Goal: Task Accomplishment & Management: Use online tool/utility

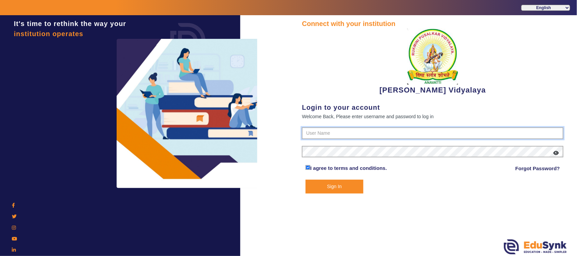
type input "1236547891"
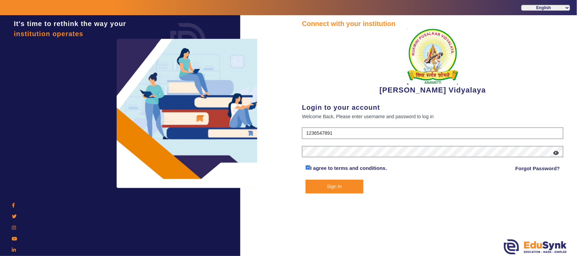
click at [340, 184] on button "Sign In" at bounding box center [334, 187] width 58 height 14
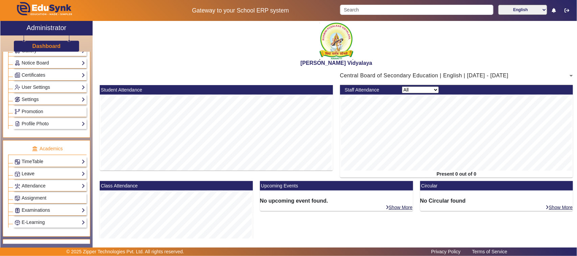
scroll to position [253, 0]
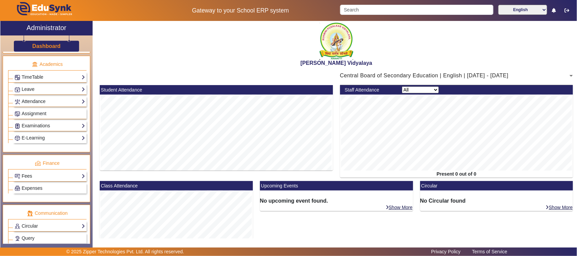
click at [31, 180] on link "Fees" at bounding box center [50, 176] width 71 height 8
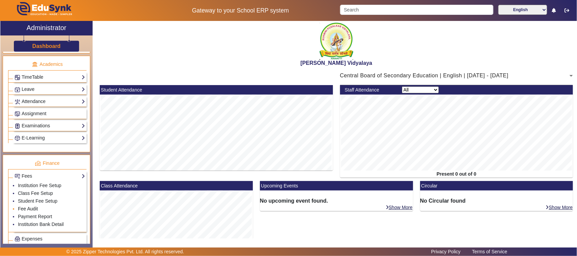
click at [27, 212] on link "Fee Audit" at bounding box center [28, 208] width 20 height 5
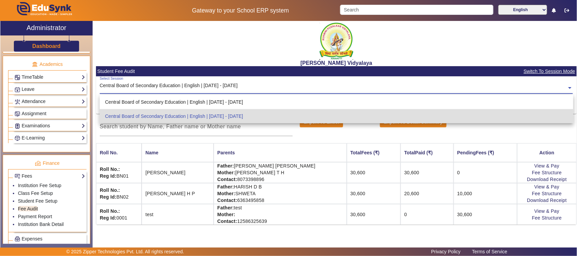
click at [195, 86] on input "text" at bounding box center [336, 87] width 473 height 7
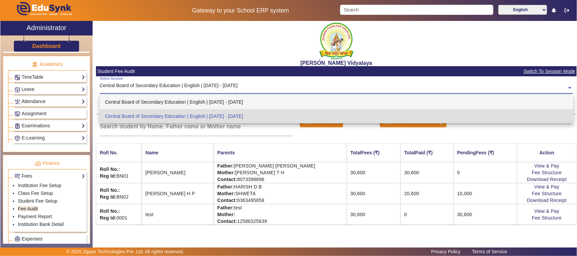
click at [227, 101] on div "Central Board of Secondary Education | English | [DATE] - [DATE]" at bounding box center [336, 102] width 473 height 14
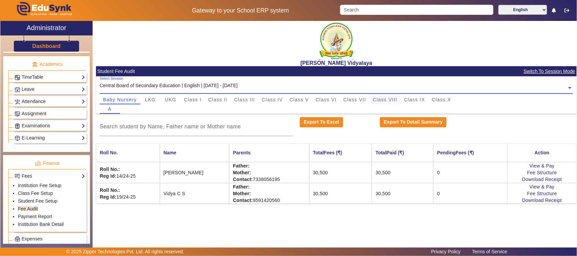
click at [379, 99] on span "Class VIII" at bounding box center [385, 99] width 24 height 5
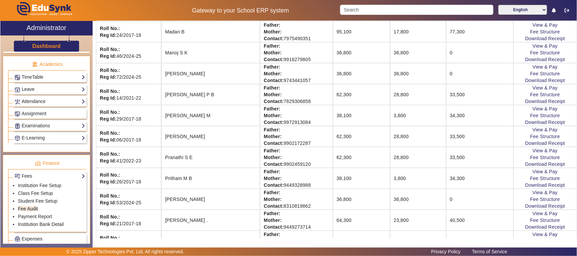
scroll to position [253, 0]
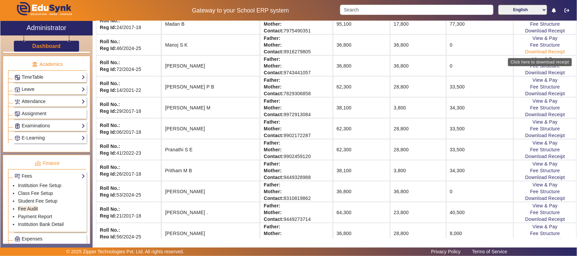
click at [525, 53] on link "Download Receipt" at bounding box center [545, 51] width 40 height 5
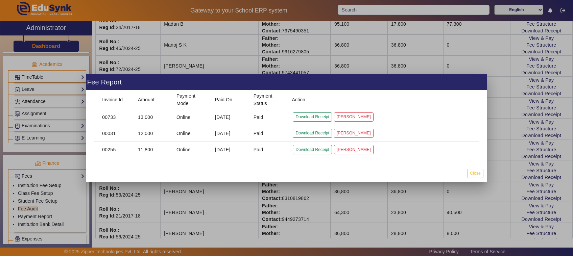
click at [336, 195] on div at bounding box center [286, 128] width 573 height 256
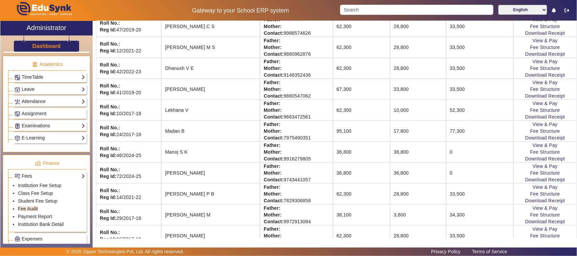
scroll to position [127, 0]
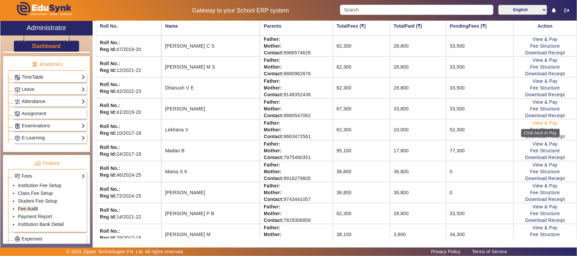
click at [533, 125] on link "View & Pay" at bounding box center [545, 122] width 25 height 5
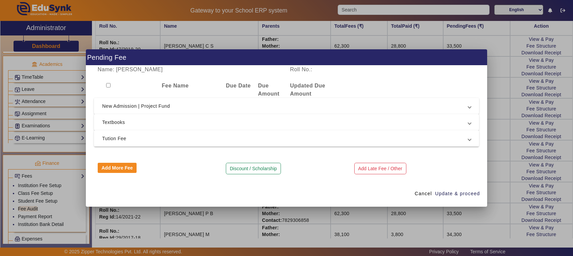
click at [160, 121] on span "Textbooks" at bounding box center [285, 122] width 366 height 8
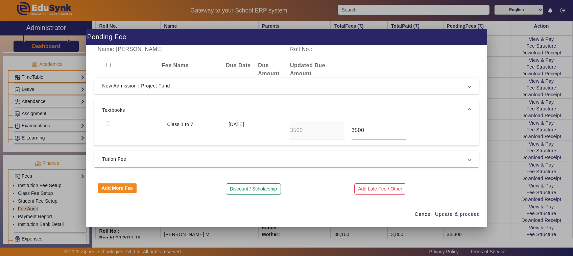
click at [508, 122] on div at bounding box center [286, 128] width 573 height 256
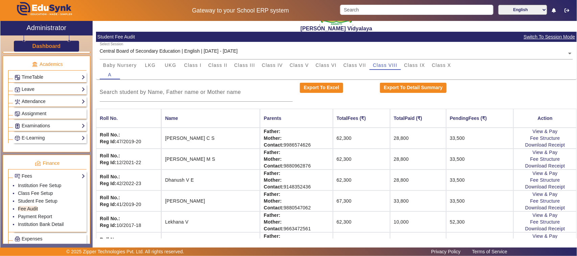
scroll to position [42, 0]
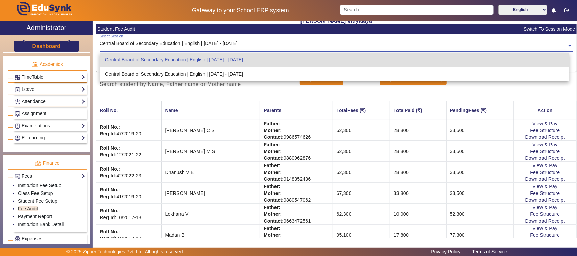
click at [226, 42] on div "Central Board of Secondary Education | English | [DATE] - [DATE]" at bounding box center [169, 43] width 138 height 7
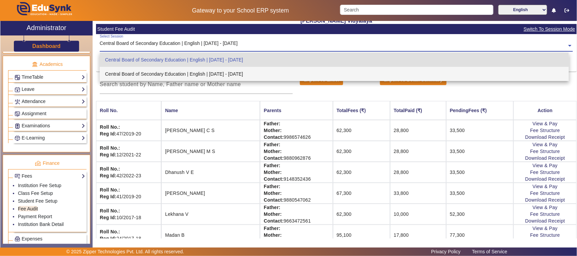
click at [218, 74] on div "Central Board of Secondary Education | English | [DATE] - [DATE]" at bounding box center [334, 74] width 469 height 14
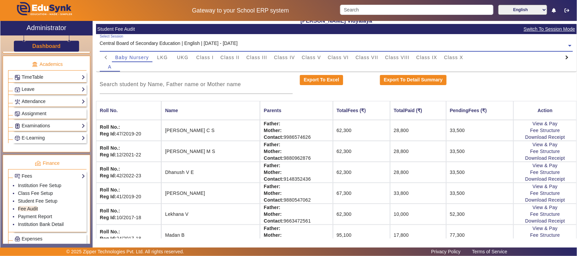
scroll to position [0, 0]
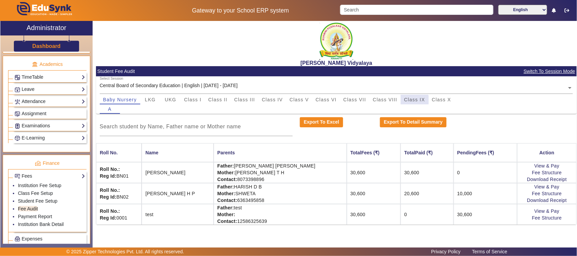
click at [411, 101] on span "Class IX" at bounding box center [414, 99] width 21 height 5
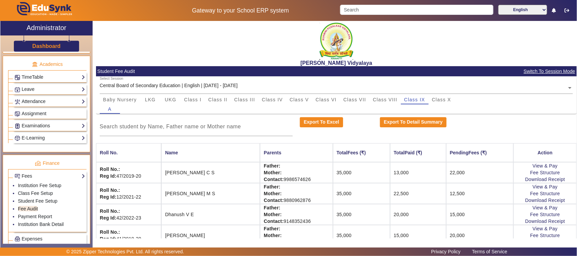
scroll to position [84, 0]
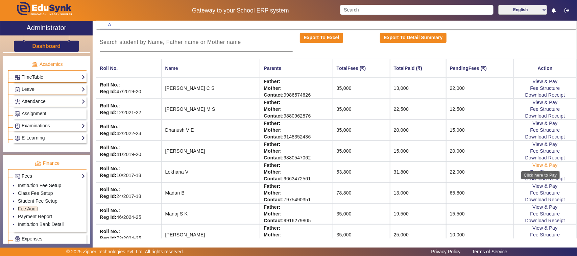
click at [533, 167] on link "View & Pay" at bounding box center [545, 165] width 25 height 5
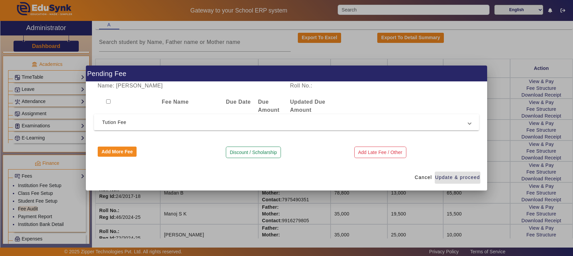
click at [112, 123] on span "Tution Fee" at bounding box center [285, 122] width 366 height 8
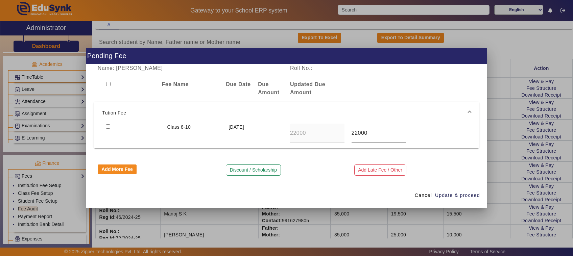
click at [106, 127] on input "checkbox" at bounding box center [108, 126] width 4 height 4
checkbox input "true"
click at [457, 196] on span "Update & proceed" at bounding box center [457, 195] width 45 height 7
type input "25000"
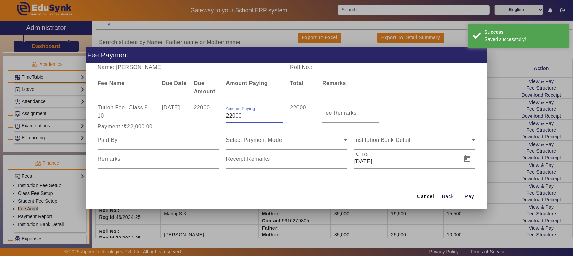
click at [252, 117] on input "22000" at bounding box center [254, 116] width 57 height 8
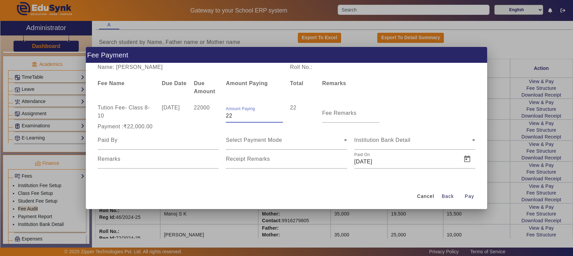
type input "2"
type input "10000"
click at [358, 114] on input "Fee Remarks" at bounding box center [350, 116] width 57 height 8
type input "2nd payment"
click at [125, 140] on input at bounding box center [158, 140] width 121 height 8
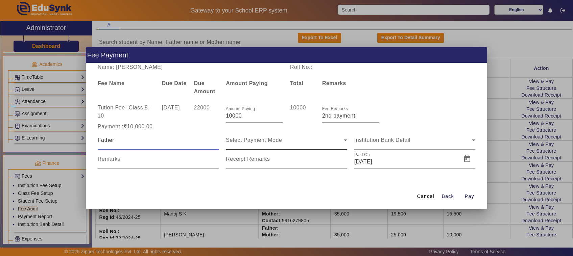
type input "Father"
click at [249, 141] on span "Select Payment Mode" at bounding box center [254, 140] width 56 height 6
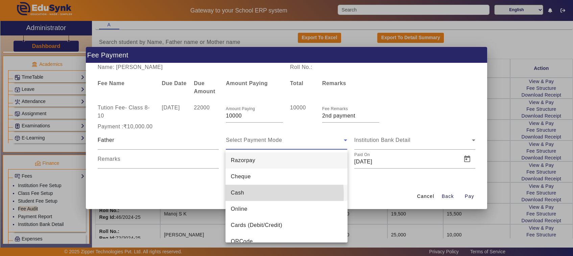
click at [237, 195] on span "Cash" at bounding box center [237, 193] width 13 height 8
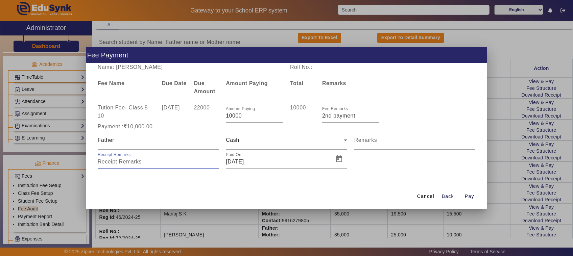
click at [126, 164] on input "Receipt Remarks" at bounding box center [158, 162] width 121 height 8
type input "791"
click at [340, 161] on span "Open calendar" at bounding box center [339, 159] width 16 height 16
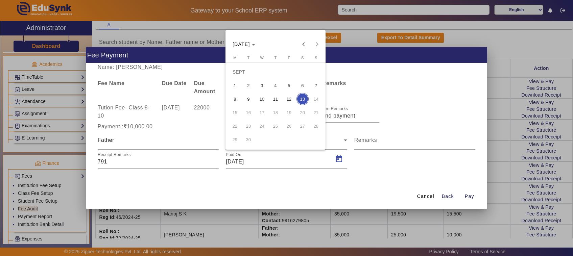
click at [288, 100] on span "12" at bounding box center [289, 99] width 12 height 12
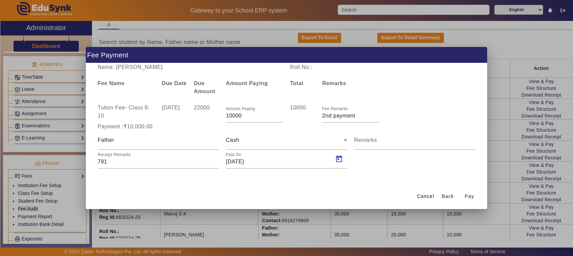
type input "[DATE]"
click at [472, 196] on span "Pay" at bounding box center [469, 196] width 9 height 7
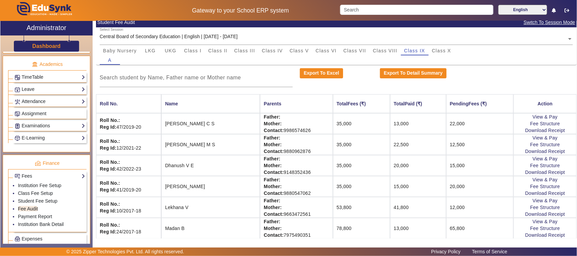
scroll to position [42, 0]
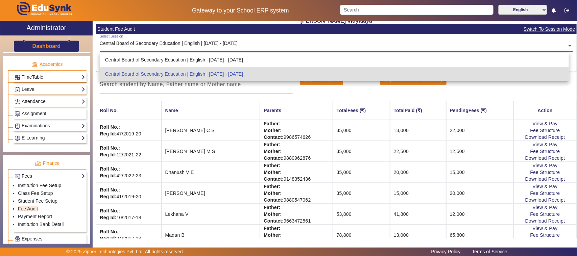
click at [212, 42] on div "Central Board of Secondary Education | English | [DATE] - [DATE]" at bounding box center [169, 43] width 138 height 7
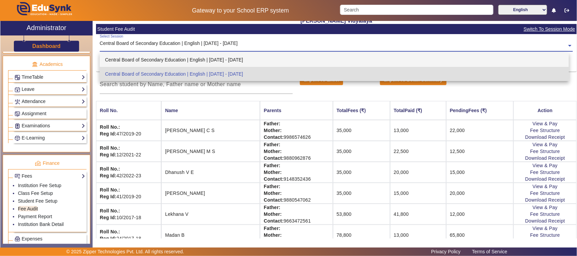
click at [215, 62] on div "Central Board of Secondary Education | English | [DATE] - [DATE]" at bounding box center [334, 60] width 469 height 14
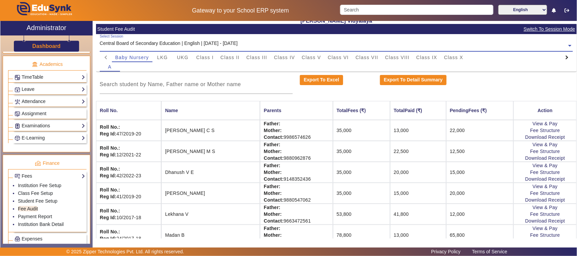
scroll to position [0, 0]
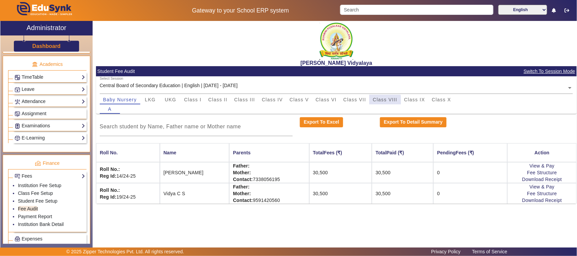
click at [379, 101] on span "Class VIII" at bounding box center [385, 99] width 24 height 5
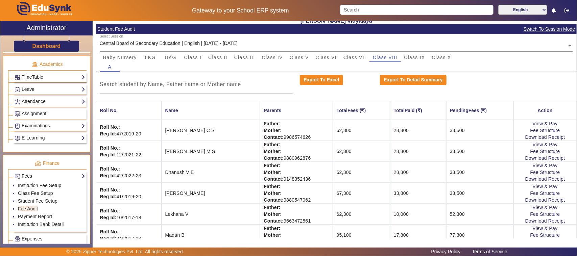
scroll to position [84, 0]
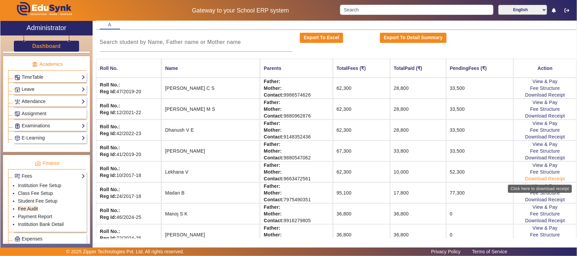
click at [530, 181] on link "Download Receipt" at bounding box center [545, 178] width 40 height 5
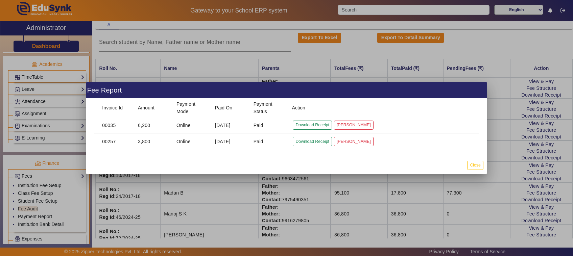
click at [356, 187] on div at bounding box center [286, 128] width 573 height 256
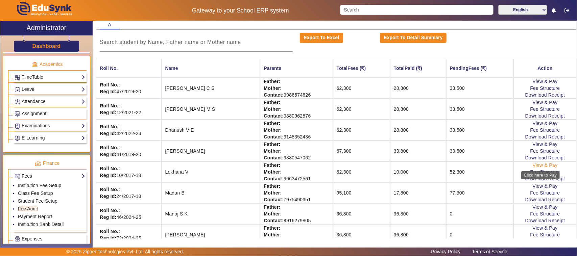
click at [543, 168] on link "View & Pay" at bounding box center [545, 165] width 25 height 5
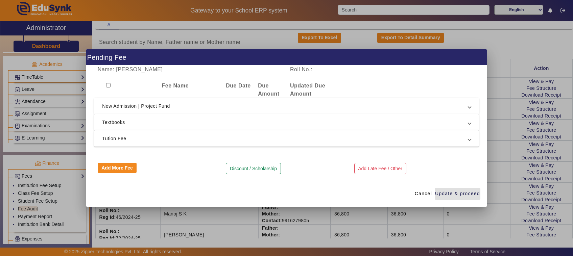
click at [128, 139] on span "Tution Fee" at bounding box center [285, 138] width 366 height 8
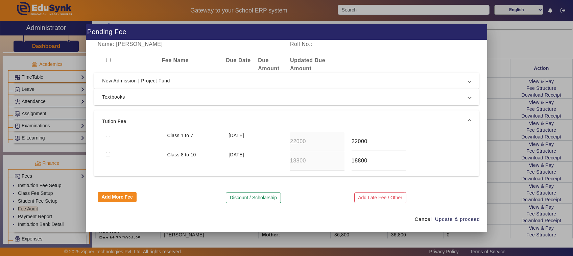
click at [499, 139] on div at bounding box center [286, 128] width 573 height 256
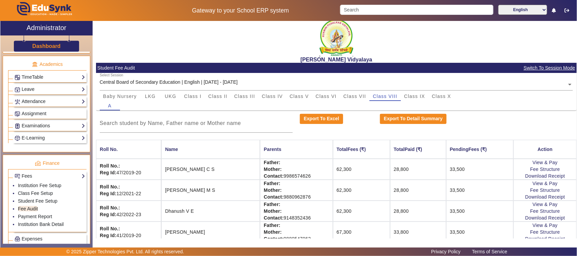
scroll to position [0, 0]
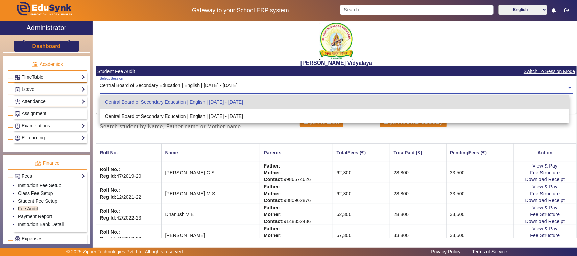
click at [242, 88] on input "text" at bounding box center [336, 87] width 473 height 7
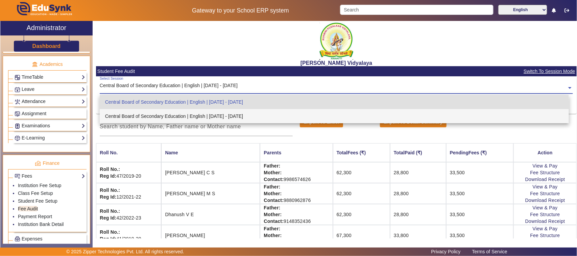
click at [238, 115] on div "Central Board of Secondary Education | English | [DATE] - [DATE]" at bounding box center [334, 116] width 469 height 14
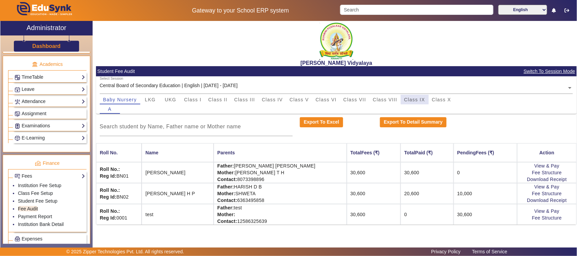
click at [421, 98] on span "Class IX" at bounding box center [414, 99] width 21 height 5
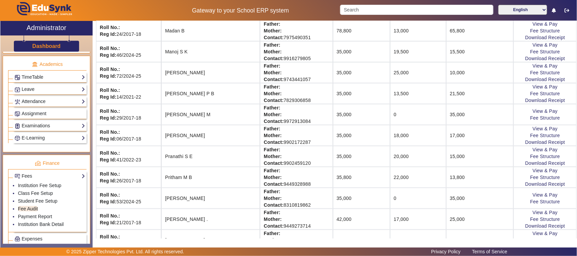
scroll to position [253, 0]
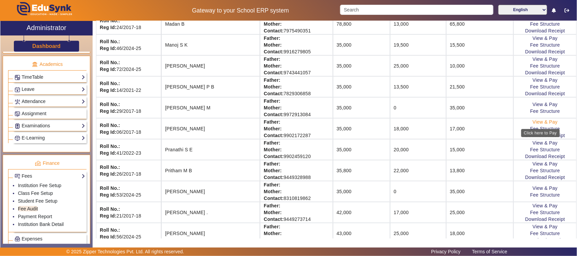
click at [533, 122] on link "View & Pay" at bounding box center [545, 121] width 25 height 5
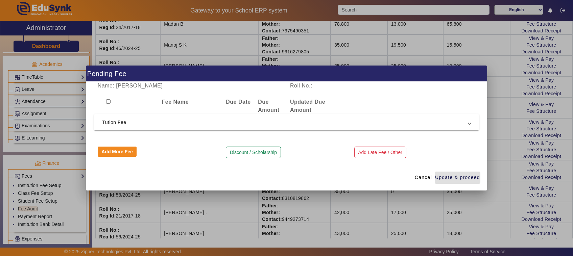
click at [502, 158] on div at bounding box center [286, 128] width 573 height 256
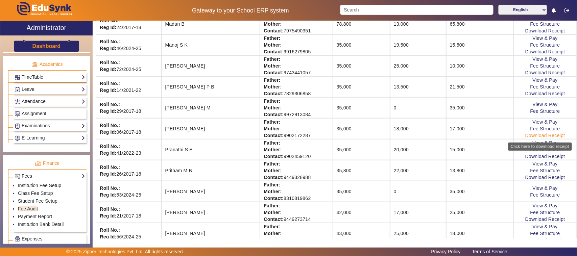
click at [526, 136] on link "Download Receipt" at bounding box center [545, 135] width 40 height 5
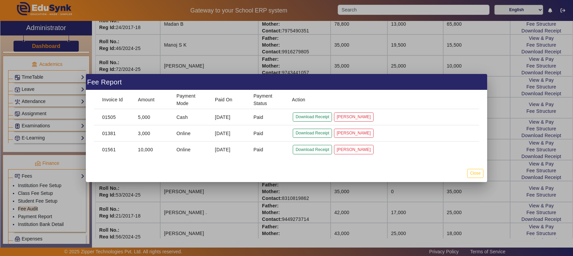
click at [502, 172] on div at bounding box center [286, 128] width 573 height 256
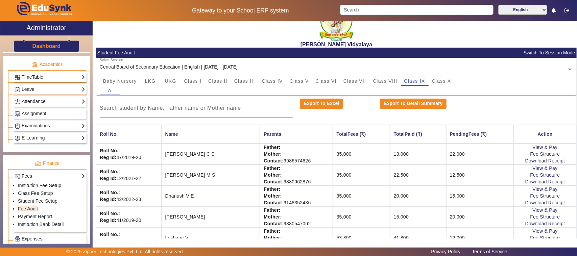
scroll to position [0, 0]
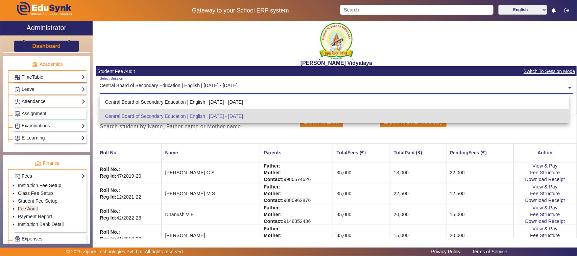
click at [229, 87] on input "text" at bounding box center [336, 87] width 473 height 7
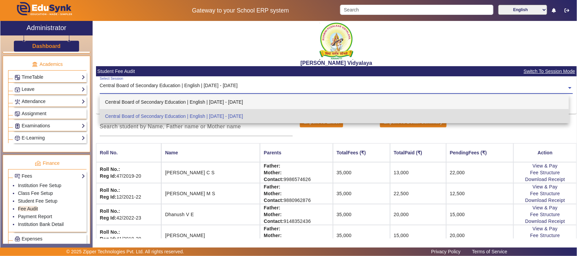
click at [229, 100] on div "Central Board of Secondary Education | English | [DATE] - [DATE]" at bounding box center [334, 102] width 469 height 14
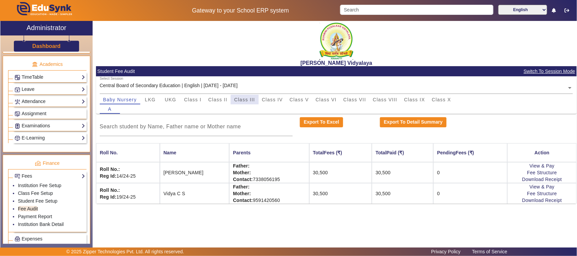
click at [250, 101] on span "Class III" at bounding box center [244, 99] width 21 height 5
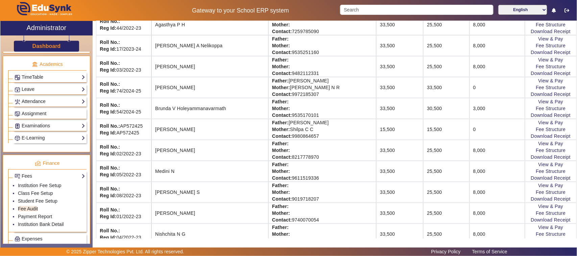
scroll to position [211, 0]
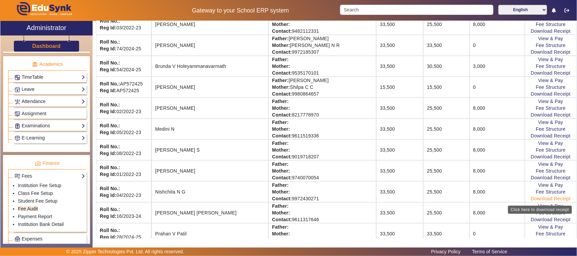
click at [536, 201] on link "Download Receipt" at bounding box center [551, 198] width 40 height 5
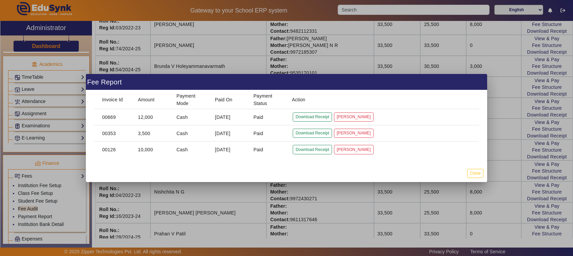
click at [386, 198] on div at bounding box center [286, 128] width 573 height 256
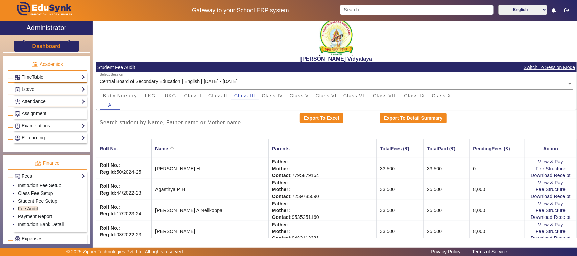
scroll to position [0, 0]
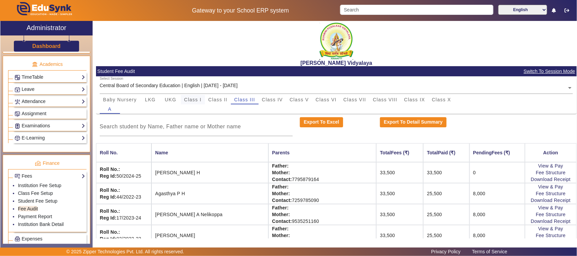
click at [198, 102] on span "Class I" at bounding box center [193, 99] width 18 height 9
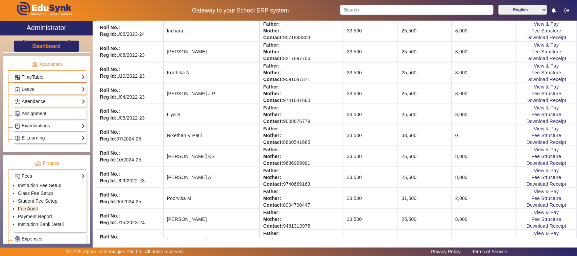
scroll to position [253, 0]
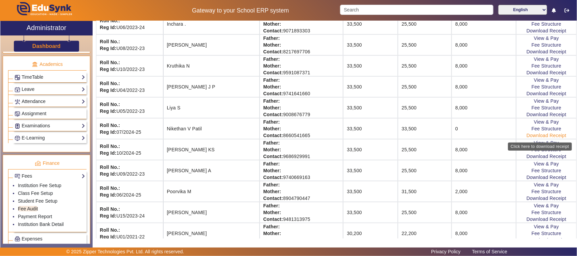
click at [532, 135] on link "Download Receipt" at bounding box center [546, 135] width 40 height 5
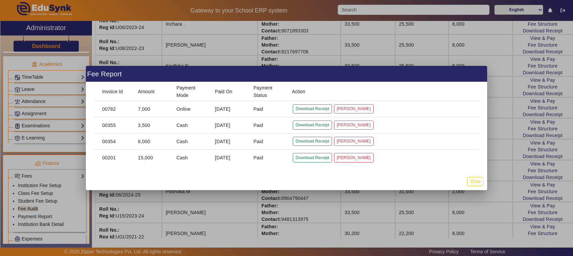
click at [312, 192] on div at bounding box center [286, 128] width 573 height 256
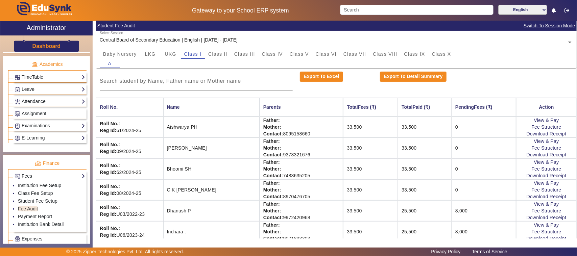
scroll to position [42, 0]
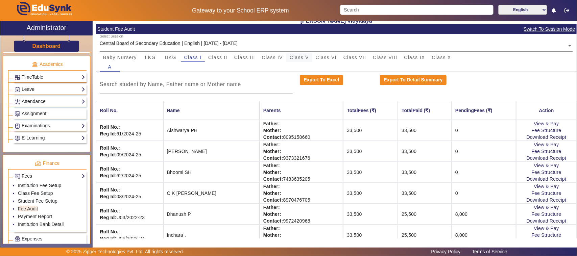
click at [304, 61] on span "Class V" at bounding box center [299, 57] width 19 height 9
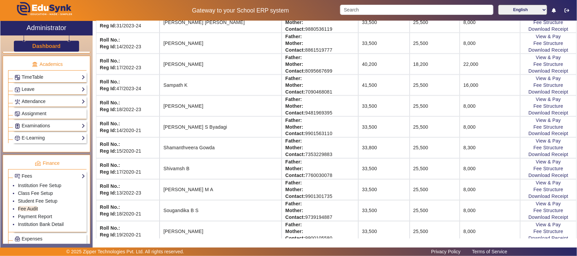
scroll to position [507, 0]
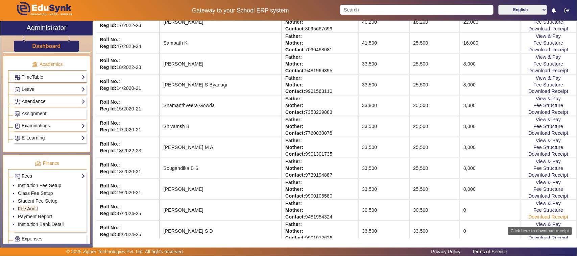
click at [532, 220] on link "Download Receipt" at bounding box center [548, 217] width 40 height 5
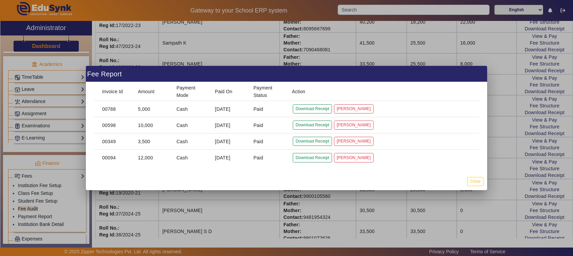
click at [368, 210] on div at bounding box center [286, 128] width 573 height 256
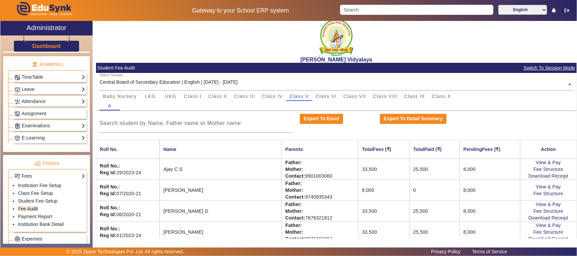
scroll to position [0, 0]
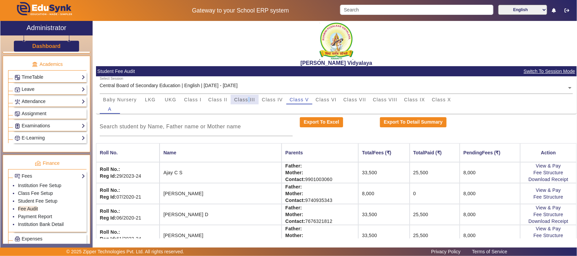
click at [249, 104] on span "Class III" at bounding box center [244, 99] width 21 height 9
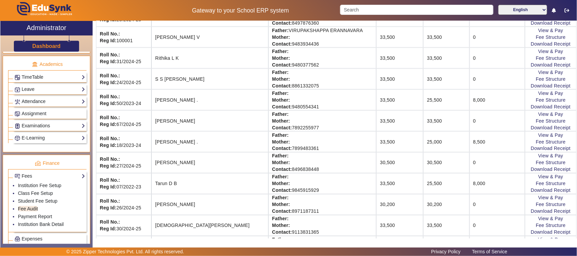
scroll to position [465, 0]
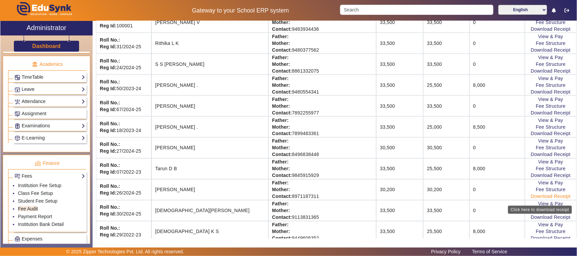
click at [533, 199] on link "Download Receipt" at bounding box center [551, 196] width 40 height 5
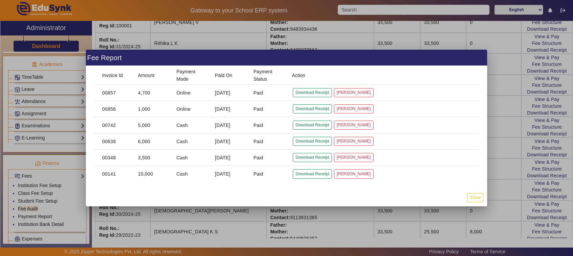
click at [338, 215] on div at bounding box center [286, 128] width 573 height 256
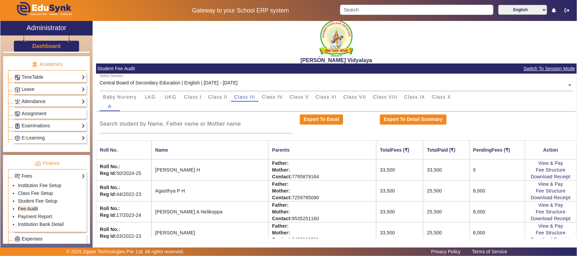
scroll to position [0, 0]
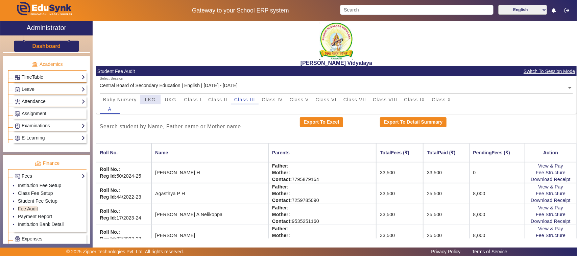
click at [147, 99] on span "LKG" at bounding box center [150, 99] width 11 height 5
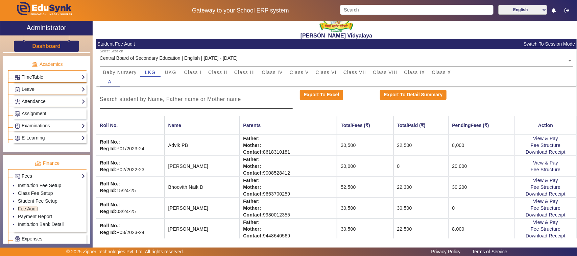
scroll to position [42, 0]
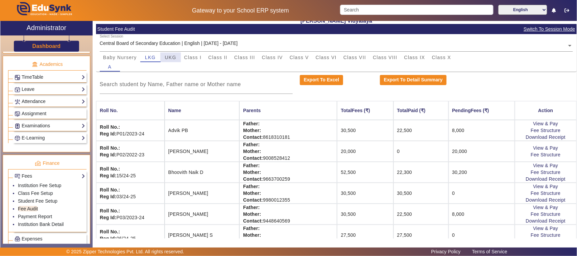
click at [170, 57] on span "UKG" at bounding box center [170, 57] width 11 height 5
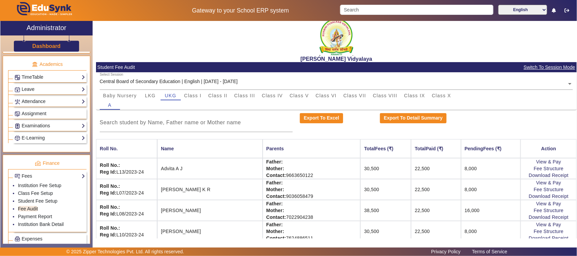
scroll to position [0, 0]
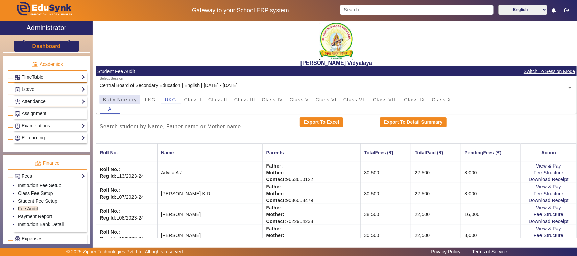
click at [124, 99] on span "Baby Nursery" at bounding box center [120, 99] width 34 height 5
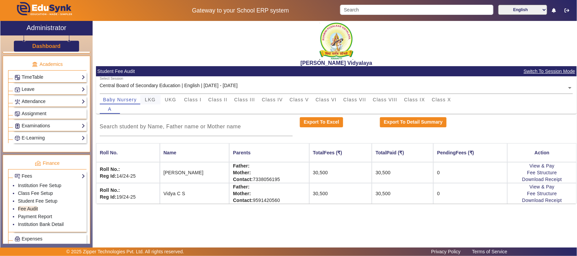
click at [155, 99] on span "LKG" at bounding box center [150, 99] width 11 height 5
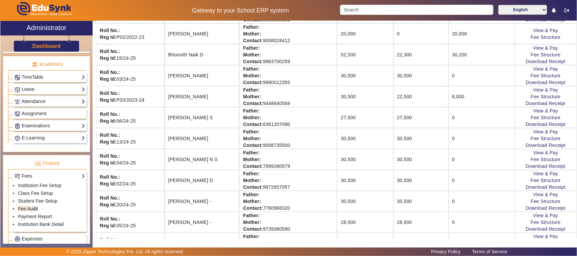
scroll to position [243, 0]
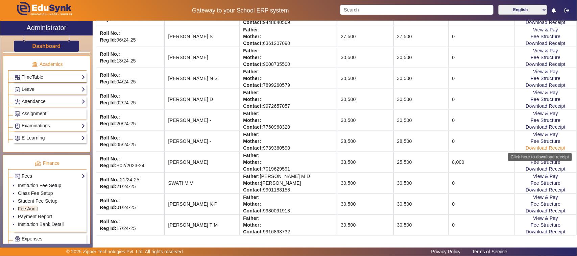
click at [526, 148] on link "Download Receipt" at bounding box center [545, 147] width 40 height 5
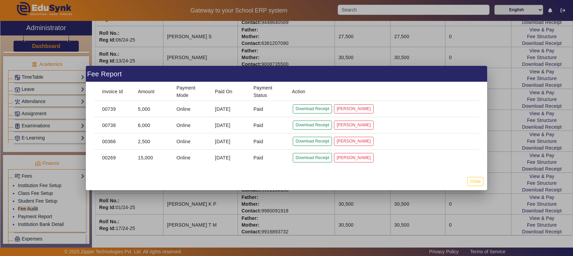
click at [313, 199] on div at bounding box center [286, 128] width 573 height 256
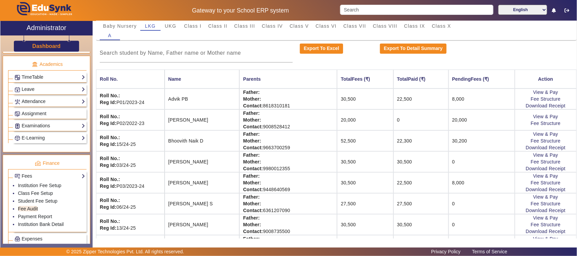
scroll to position [0, 0]
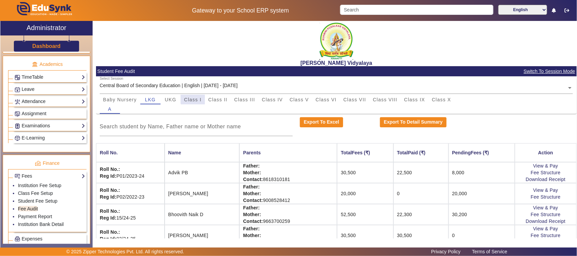
click at [195, 98] on span "Class I" at bounding box center [193, 99] width 18 height 5
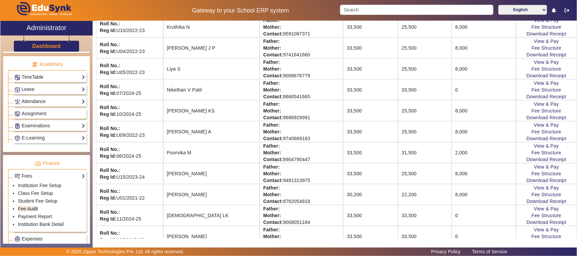
scroll to position [296, 0]
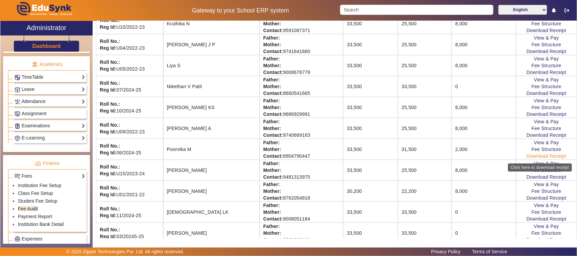
click at [526, 156] on link "Download Receipt" at bounding box center [546, 155] width 40 height 5
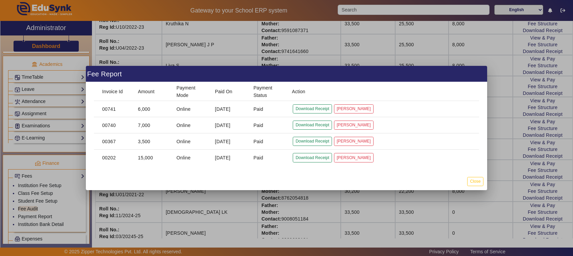
click at [219, 215] on div at bounding box center [286, 128] width 573 height 256
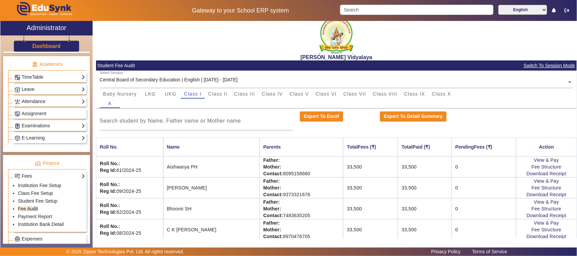
scroll to position [0, 0]
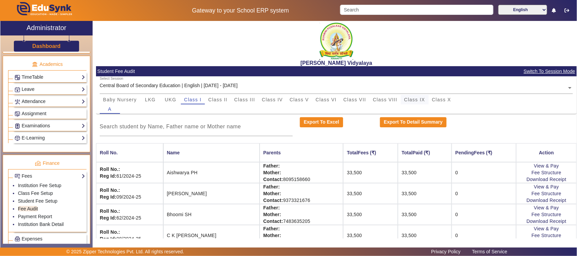
click at [413, 99] on span "Class IX" at bounding box center [414, 99] width 21 height 5
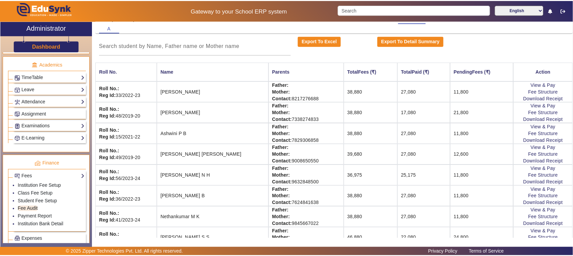
scroll to position [84, 0]
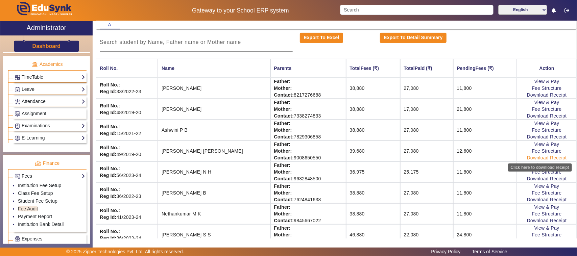
click at [533, 159] on link "Download Receipt" at bounding box center [547, 157] width 40 height 5
